Goal: Task Accomplishment & Management: Complete application form

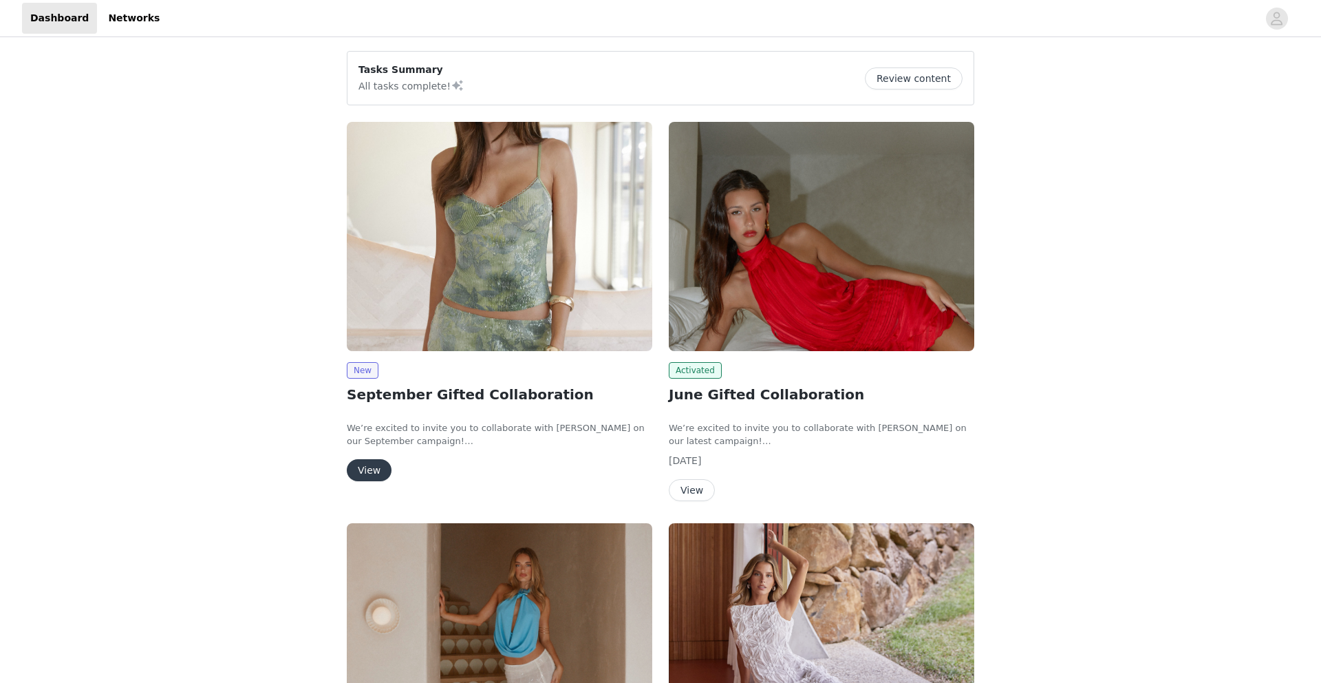
click at [371, 466] on button "View" at bounding box center [369, 470] width 45 height 22
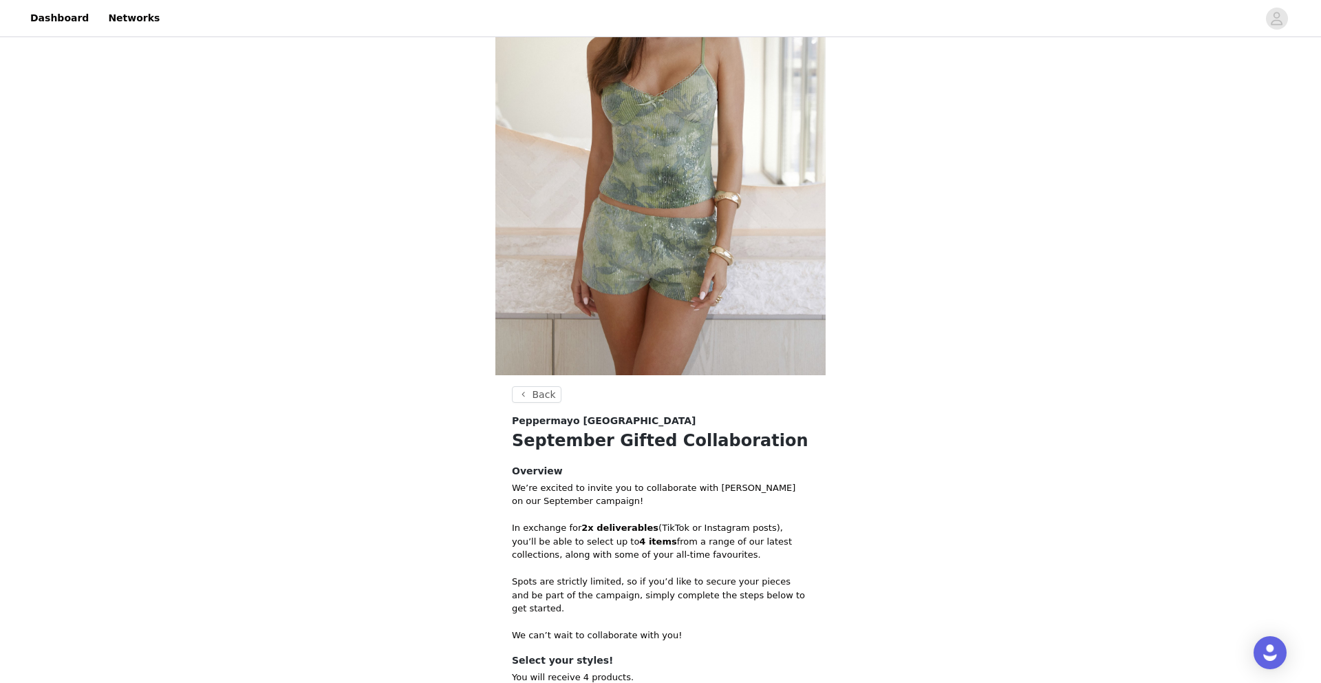
scroll to position [361, 0]
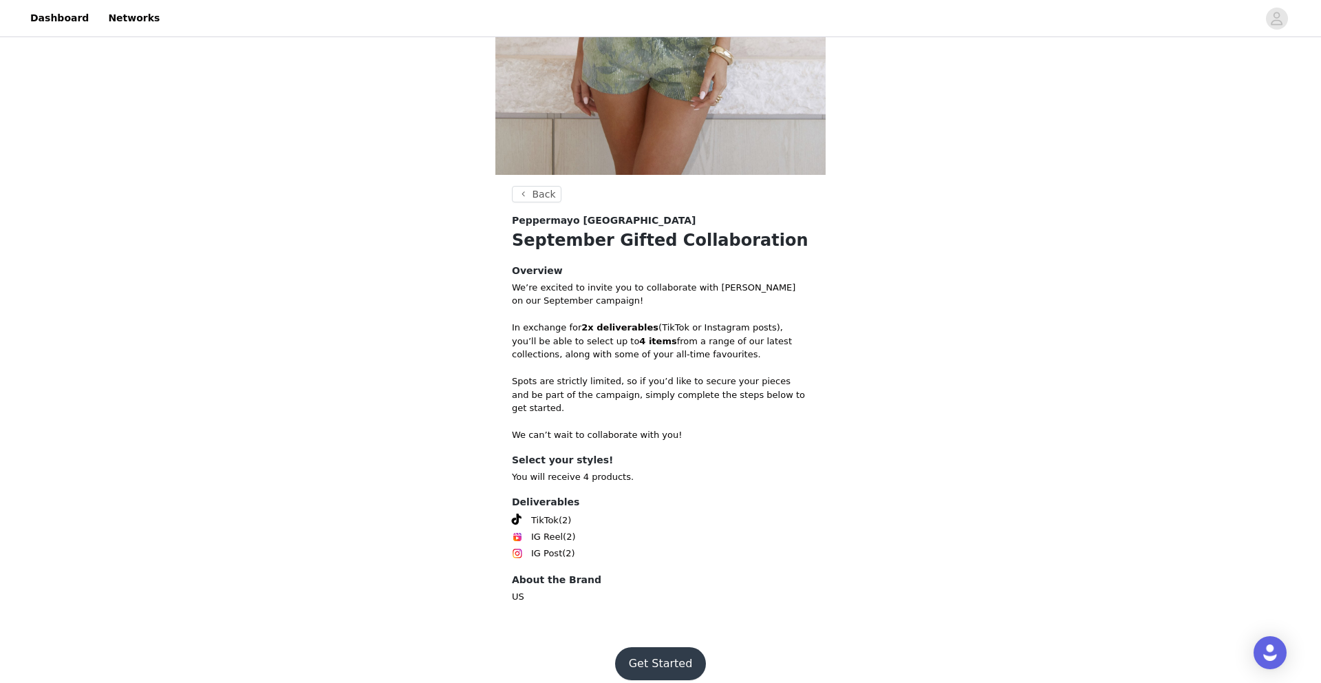
click at [656, 647] on button "Get Started" at bounding box center [661, 663] width 92 height 33
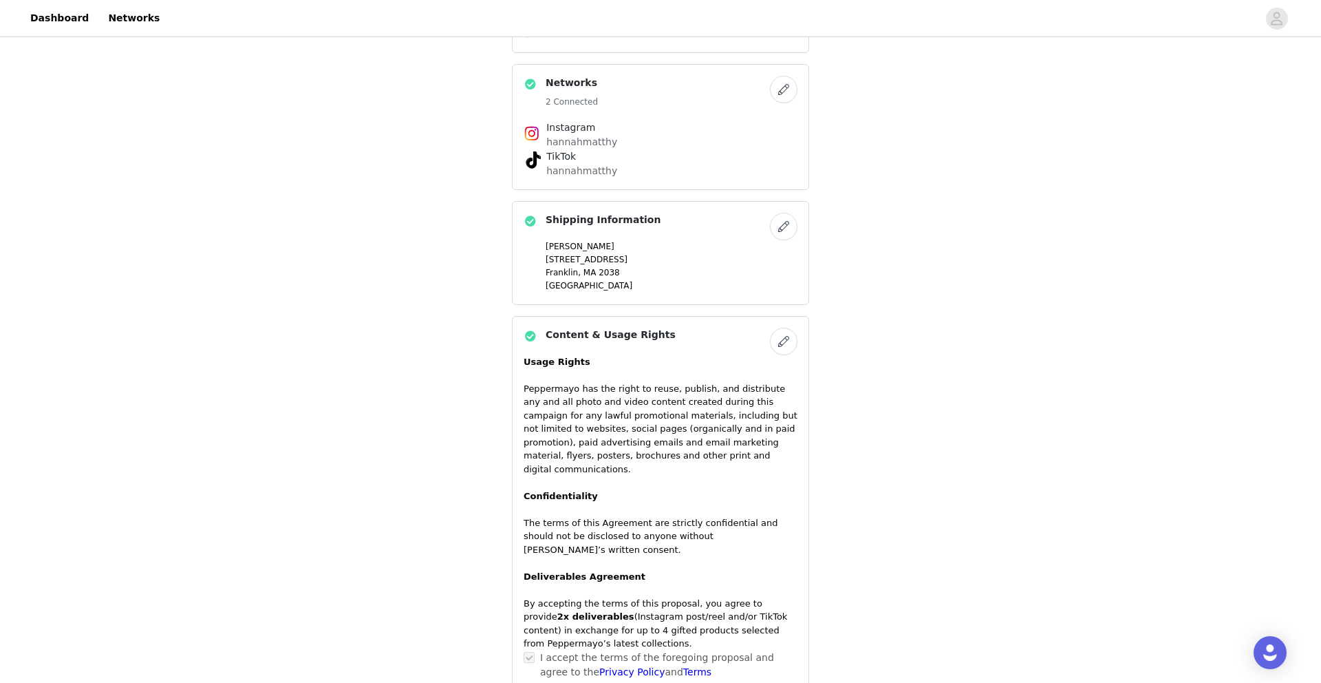
scroll to position [1024, 0]
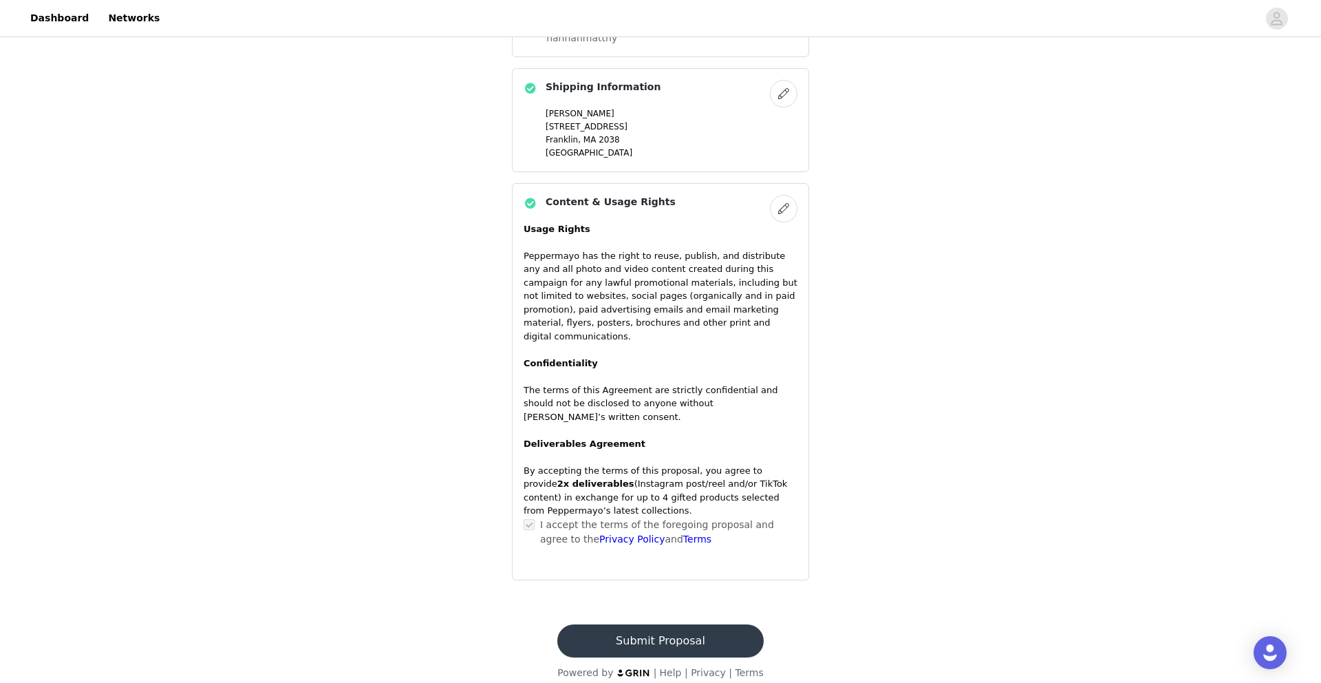
click at [653, 628] on button "Submit Proposal" at bounding box center [660, 640] width 206 height 33
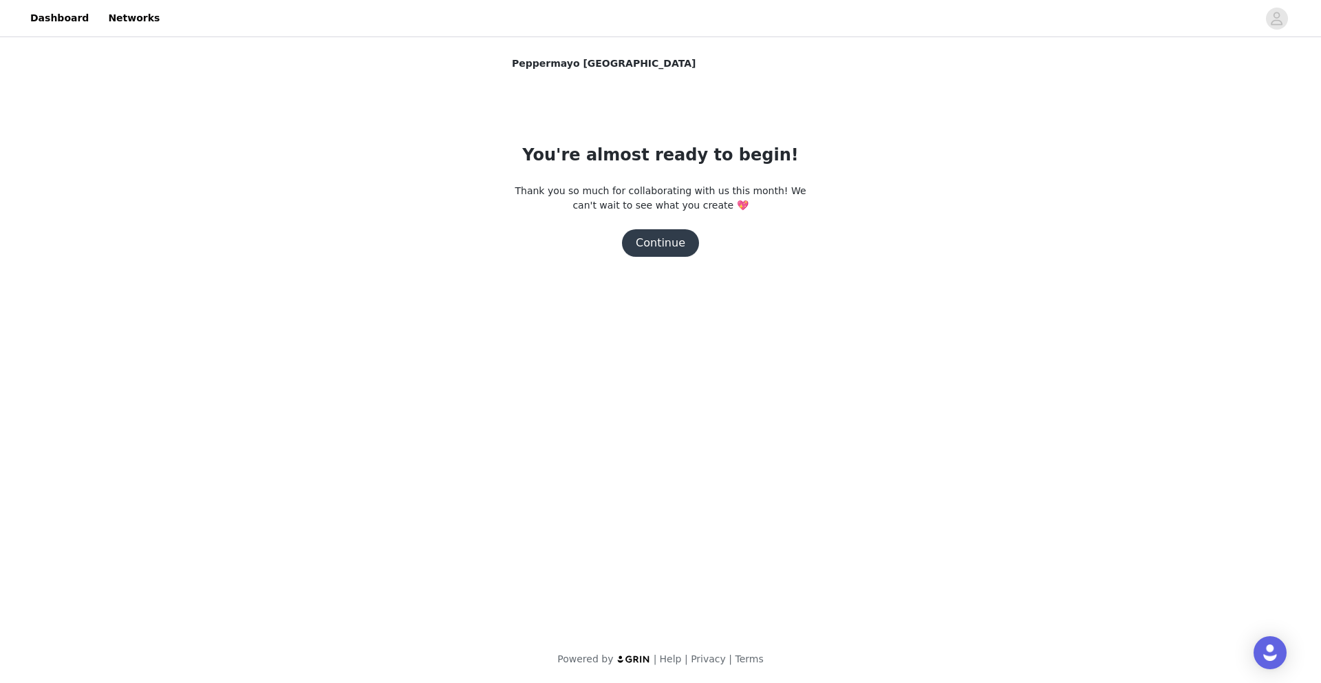
scroll to position [0, 0]
